Goal: Find specific page/section: Find specific page/section

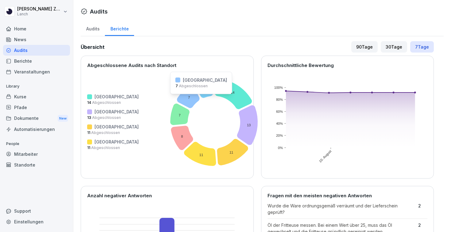
click at [177, 99] on icon at bounding box center [188, 96] width 23 height 23
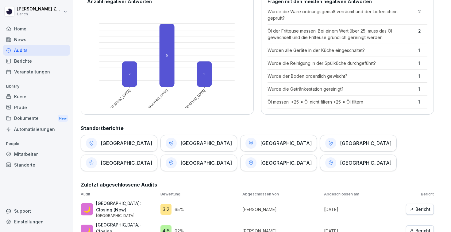
scroll to position [203, 0]
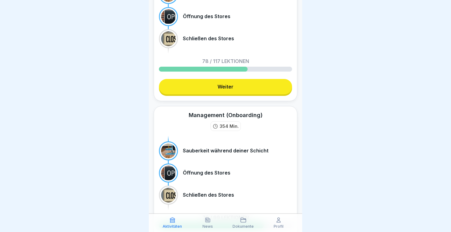
scroll to position [142, 0]
